Goal: Transaction & Acquisition: Purchase product/service

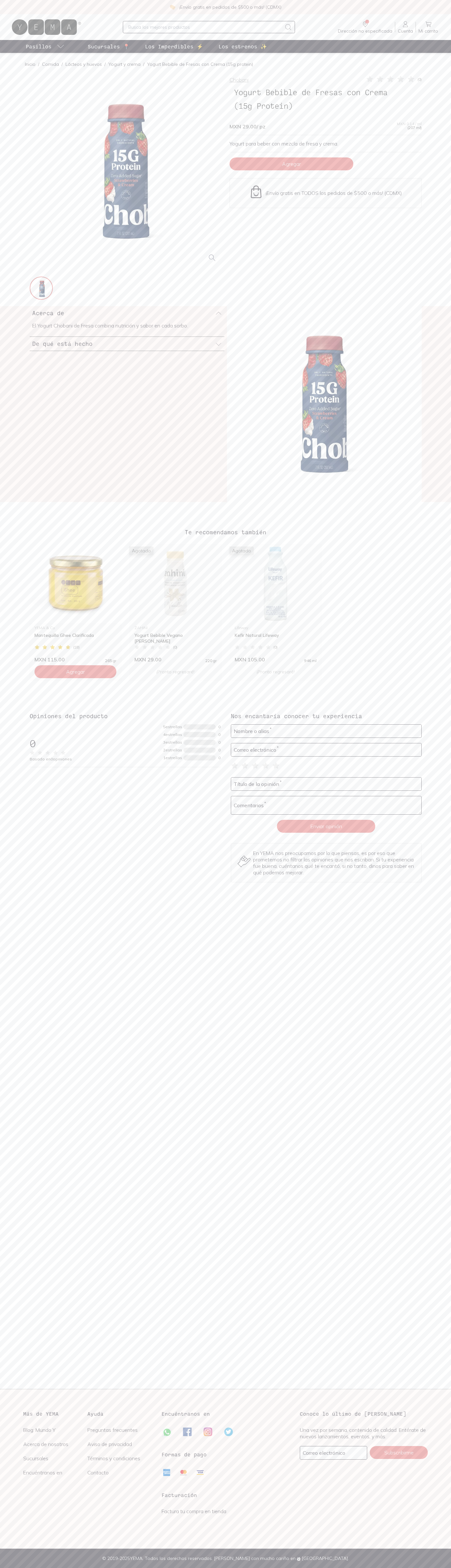
click at [291, 164] on span "Agregar" at bounding box center [291, 164] width 19 height 7
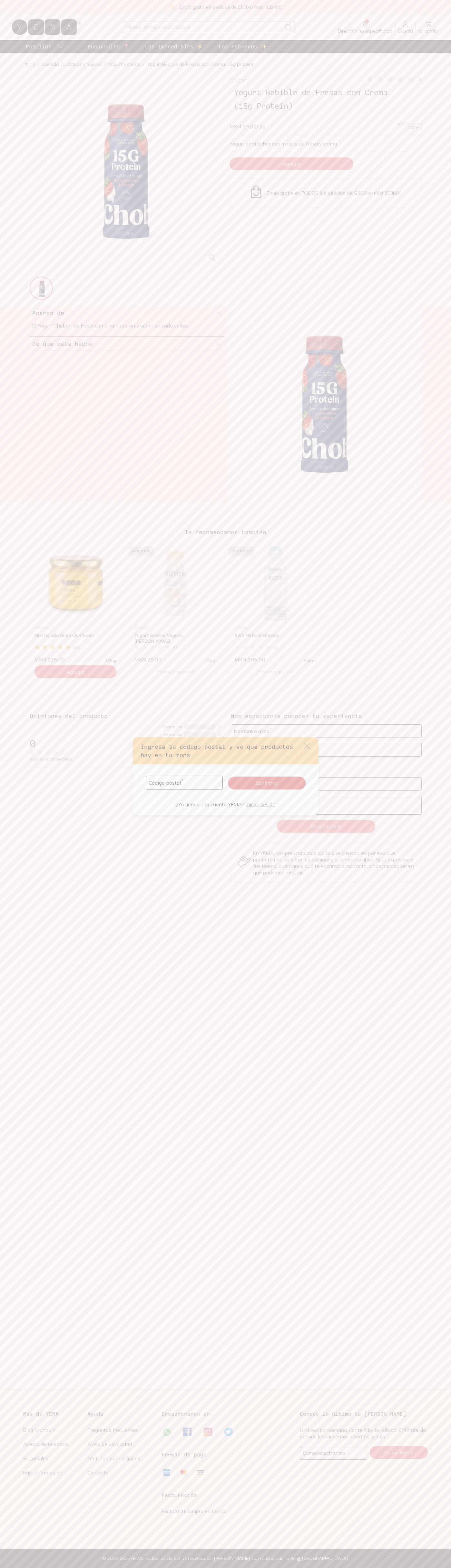
click at [307, 746] on icon "default" at bounding box center [307, 746] width 6 height 6
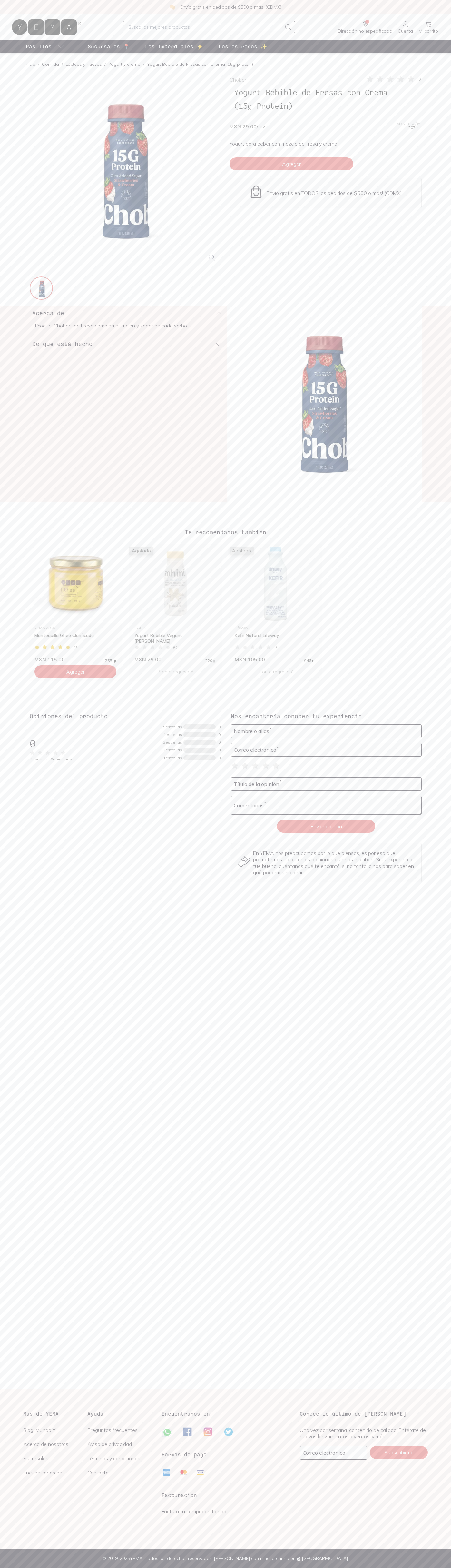
click at [187, 24] on input "text" at bounding box center [205, 27] width 153 height 7
click at [419, 1405] on section "Más de YEMA Blog: Mundo Y Acerca de nosotros Sucursales Encuéntranos en Ayuda P…" at bounding box center [225, 1468] width 435 height 139
click at [268, 1567] on html "¡Envío gratis en pedidos de $500 o más! (CDMX) Dirección no especificada Sin CP…" at bounding box center [225, 784] width 451 height 1568
click at [30, 640] on div "YEMA & Co Mantequilla Ghee Clarificada ( 18 ) MXN 115.00 265 gr" at bounding box center [75, 643] width 92 height 39
click at [429, 24] on icon at bounding box center [429, 24] width 7 height 7
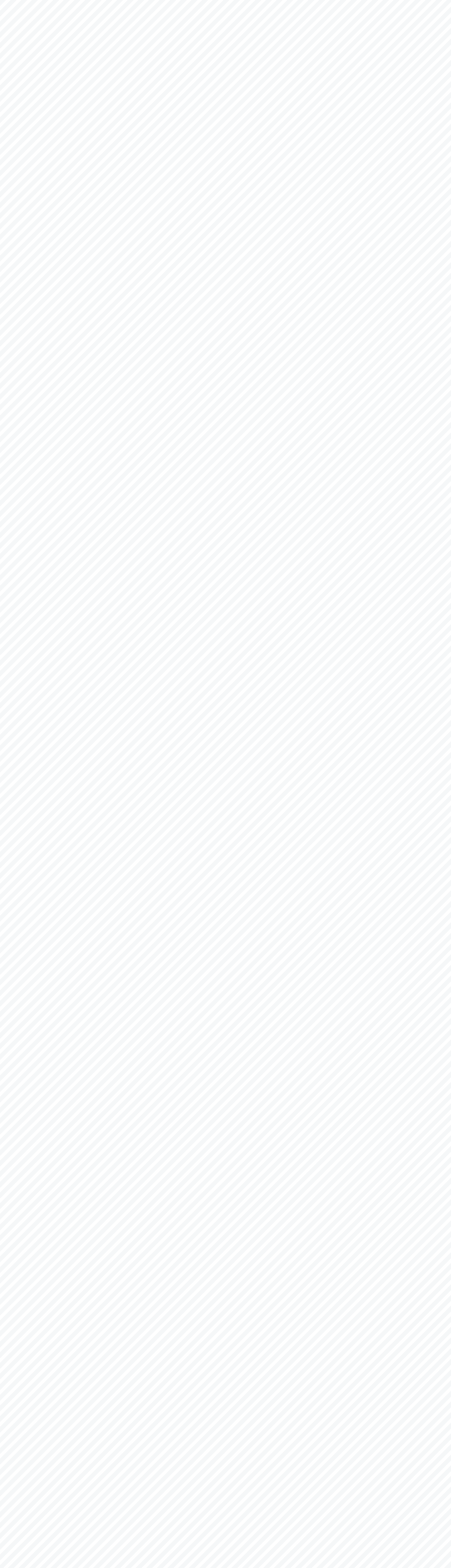
click at [237, 0] on html "YEMA: Así de fácil, así de bueno" at bounding box center [225, 0] width 451 height 0
click at [446, 0] on html "YEMA: Así de fácil, así de bueno" at bounding box center [225, 0] width 451 height 0
click at [361, 0] on html "YEMA: Así de fácil, así de bueno" at bounding box center [225, 0] width 451 height 0
click at [26, 0] on html "YEMA: Así de fácil, así de bueno" at bounding box center [225, 0] width 451 height 0
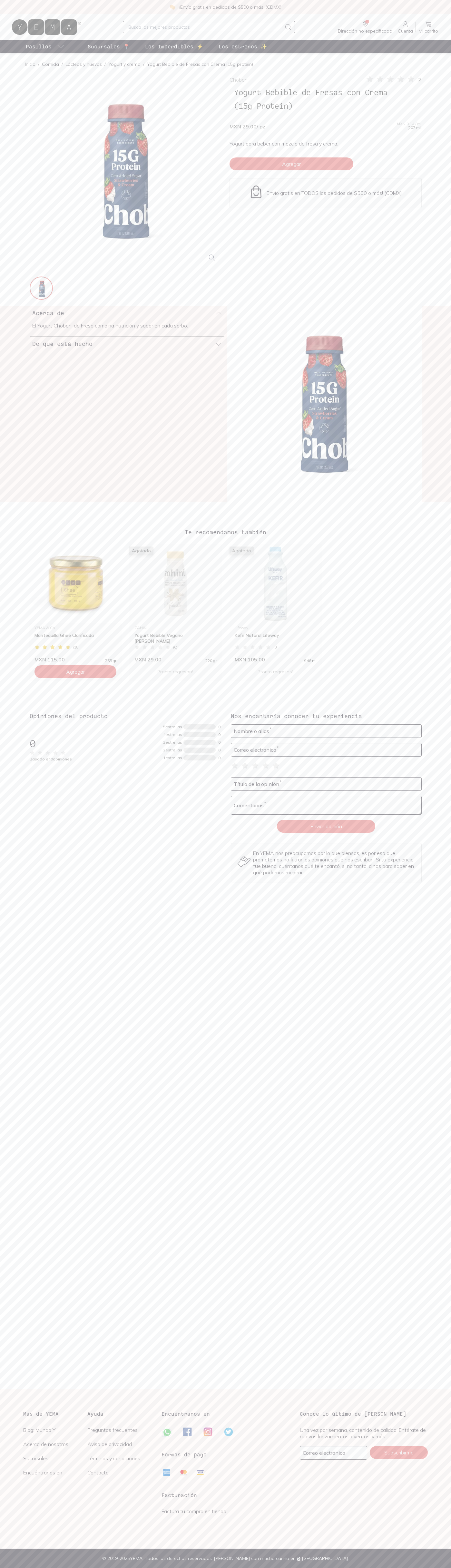
click at [411, 79] on icon at bounding box center [411, 78] width 7 height 7
